Goal: Task Accomplishment & Management: Manage account settings

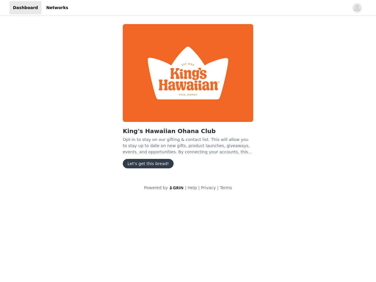
click at [188, 99] on img at bounding box center [188, 73] width 130 height 98
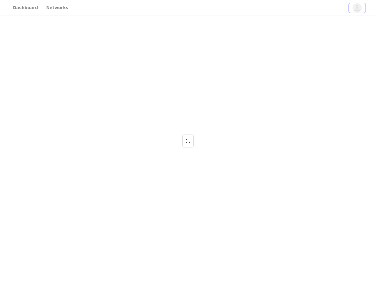
click at [357, 8] on icon "avatar" at bounding box center [357, 7] width 6 height 9
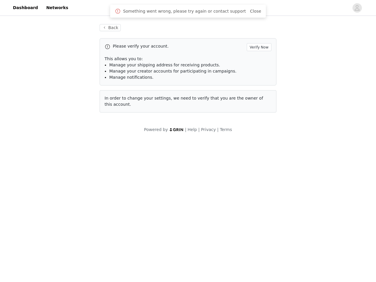
click at [188, 73] on span "Manage your creator accounts for participating in campaigns." at bounding box center [172, 71] width 127 height 5
